Goal: Information Seeking & Learning: Learn about a topic

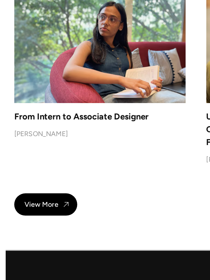
scroll to position [5521, 0]
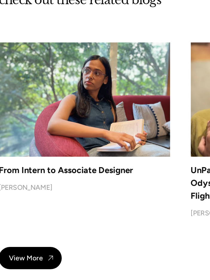
click at [39, 214] on img at bounding box center [42, 217] width 6 height 6
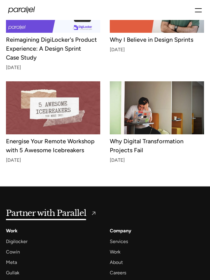
scroll to position [1761, 0]
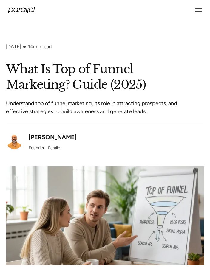
click at [57, 135] on div "[PERSON_NAME]" at bounding box center [53, 137] width 48 height 9
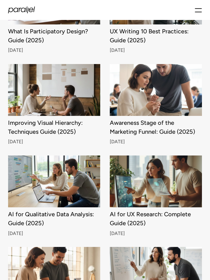
scroll to position [222, 0]
click at [180, 92] on img at bounding box center [156, 90] width 92 height 52
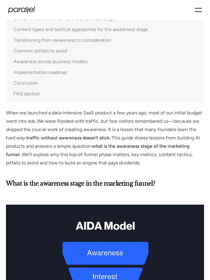
scroll to position [308, 0]
click at [198, 12] on icon "menu" at bounding box center [198, 12] width 7 height 0
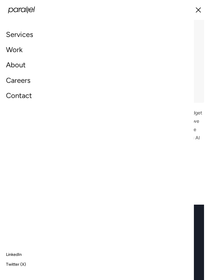
click at [198, 11] on icon "menu" at bounding box center [198, 10] width 7 height 10
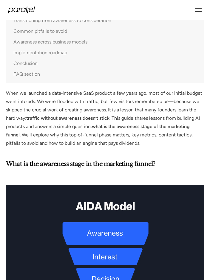
scroll to position [327, 0]
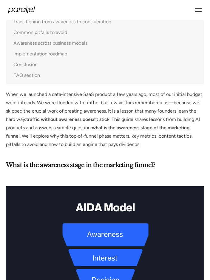
click at [118, 19] on div "Services Work About Careers Contact LinkedIn Twitter (X)" at bounding box center [105, 10] width 194 height 20
click at [110, 134] on p "When we launched a data‑intensive SaaS product a few years ago, most of our ini…" at bounding box center [105, 119] width 198 height 58
click at [116, 131] on strong "what is the awareness stage of the marketing funnel" at bounding box center [98, 132] width 184 height 14
click at [115, 130] on strong "what is the awareness stage of the marketing funnel" at bounding box center [98, 132] width 184 height 14
click at [117, 134] on p "When we launched a data‑intensive SaaS product a few years ago, most of our ini…" at bounding box center [105, 119] width 198 height 58
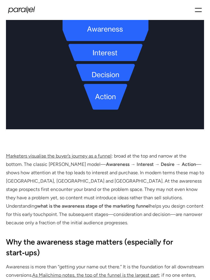
scroll to position [532, 0]
click at [131, 36] on img at bounding box center [105, 55] width 198 height 149
click at [128, 58] on img at bounding box center [105, 55] width 198 height 149
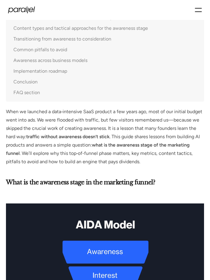
scroll to position [308, 0]
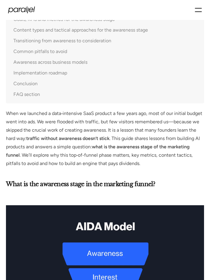
copy p "When we launched a data‑intensive SaaS product a few years ago, most of our ini…"
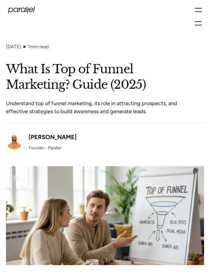
click at [62, 137] on div "[PERSON_NAME]" at bounding box center [53, 137] width 48 height 9
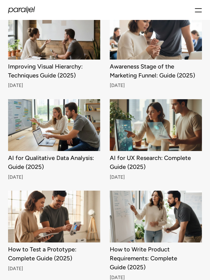
scroll to position [278, 0]
click at [162, 34] on img at bounding box center [156, 34] width 92 height 52
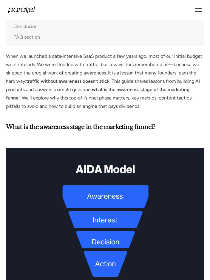
scroll to position [366, 0]
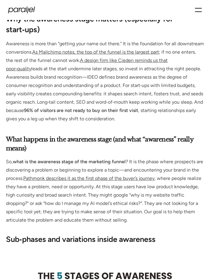
scroll to position [756, 0]
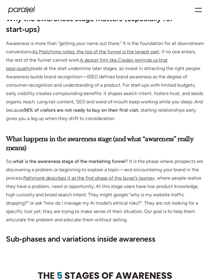
click at [131, 74] on p "Awareness is more than “getting your name out there.” It is the foundation for …" at bounding box center [105, 82] width 198 height 84
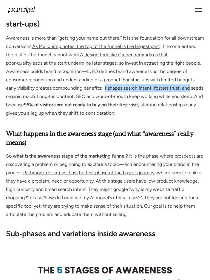
scroll to position [762, 0]
click at [136, 99] on p "Awareness is more than “getting your name out there.” It is the foundation for …" at bounding box center [105, 76] width 198 height 84
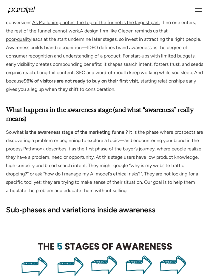
scroll to position [785, 0]
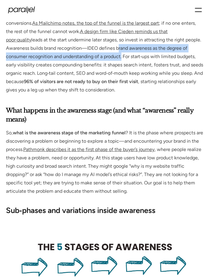
copy p "brand awareness as the degree of consumer recognition and understanding of a pr…"
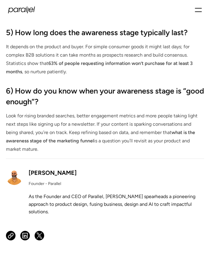
scroll to position [2882, 0]
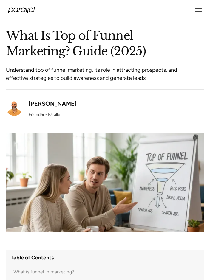
scroll to position [33, 0]
click at [58, 106] on div "[PERSON_NAME]" at bounding box center [53, 103] width 48 height 9
